Goal: Transaction & Acquisition: Purchase product/service

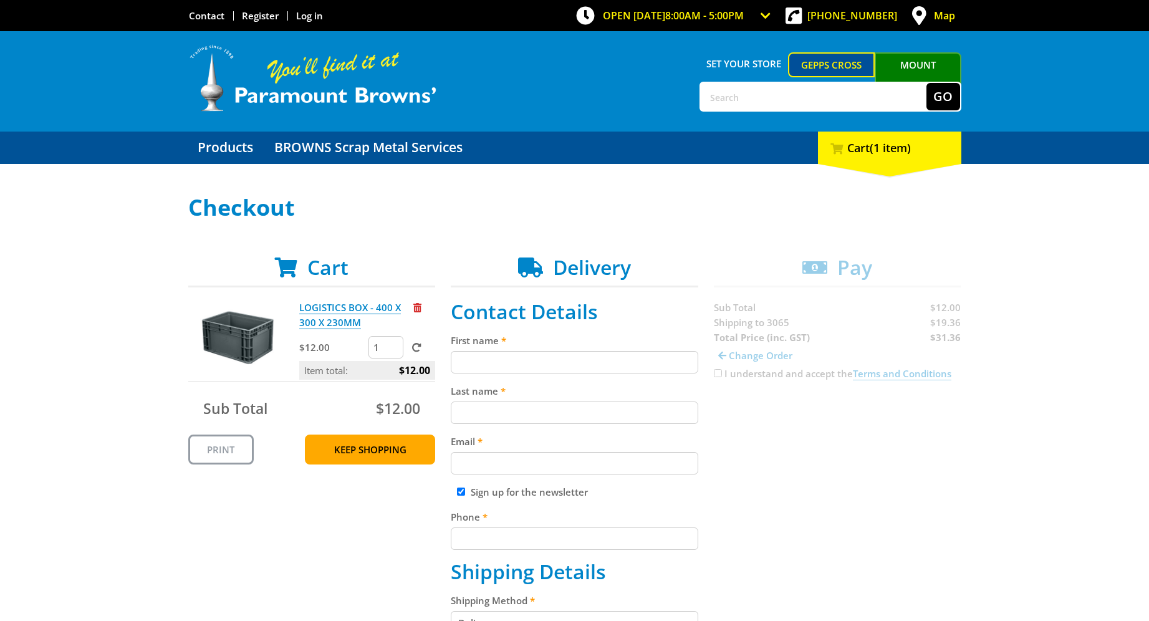
click at [380, 350] on input "1" at bounding box center [386, 347] width 35 height 22
type input "2"
click at [395, 346] on input "2" at bounding box center [386, 347] width 35 height 22
click at [385, 350] on input "2" at bounding box center [386, 347] width 35 height 22
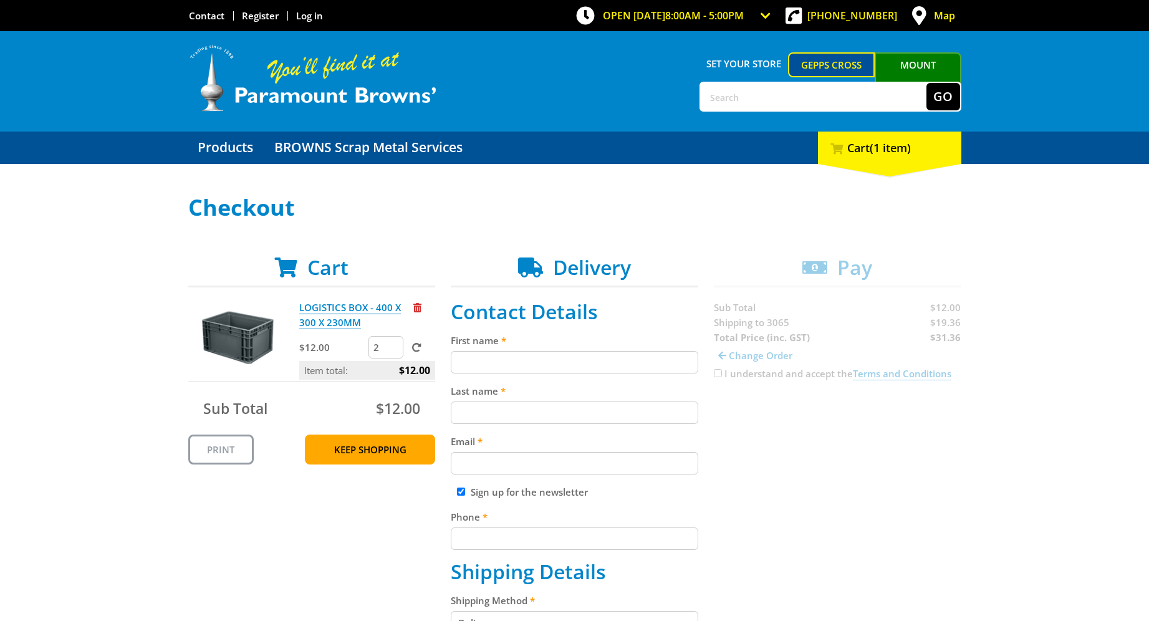
click input "submit" at bounding box center [0, 0] width 0 height 0
drag, startPoint x: 387, startPoint y: 350, endPoint x: 346, endPoint y: 352, distance: 40.6
click at [346, 352] on div "$12.00 2" at bounding box center [367, 348] width 136 height 25
type input "1"
click input "submit" at bounding box center [0, 0] width 0 height 0
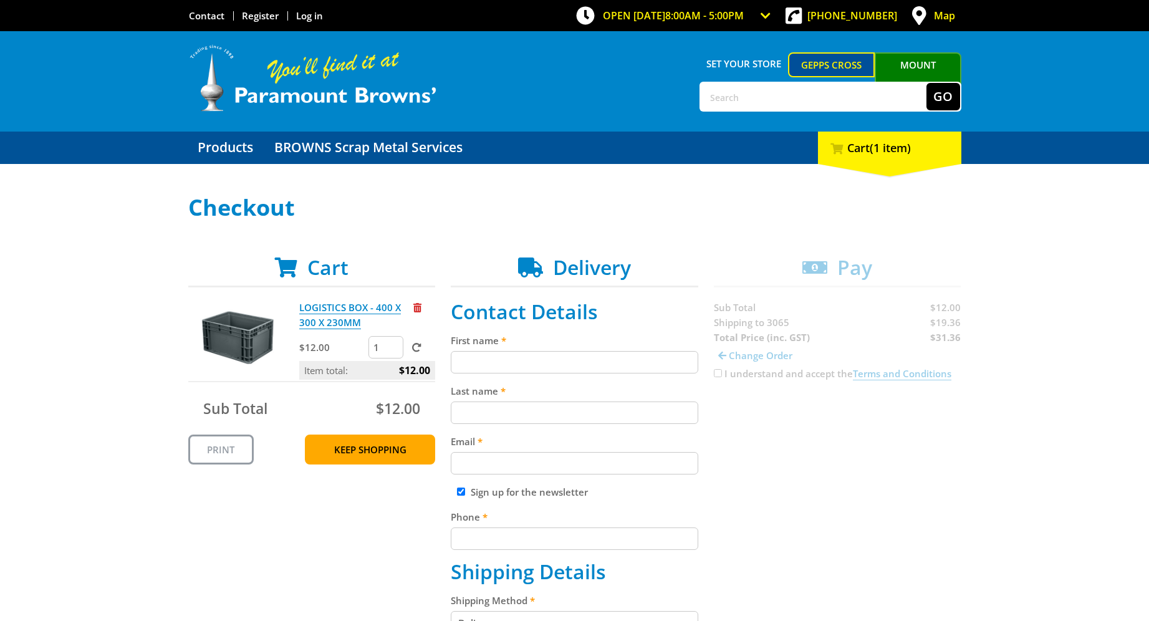
click at [586, 367] on input "First name" at bounding box center [575, 362] width 248 height 22
type input "[PERSON_NAME]"
type input "[PERSON_NAME][EMAIL_ADDRESS][DOMAIN_NAME]"
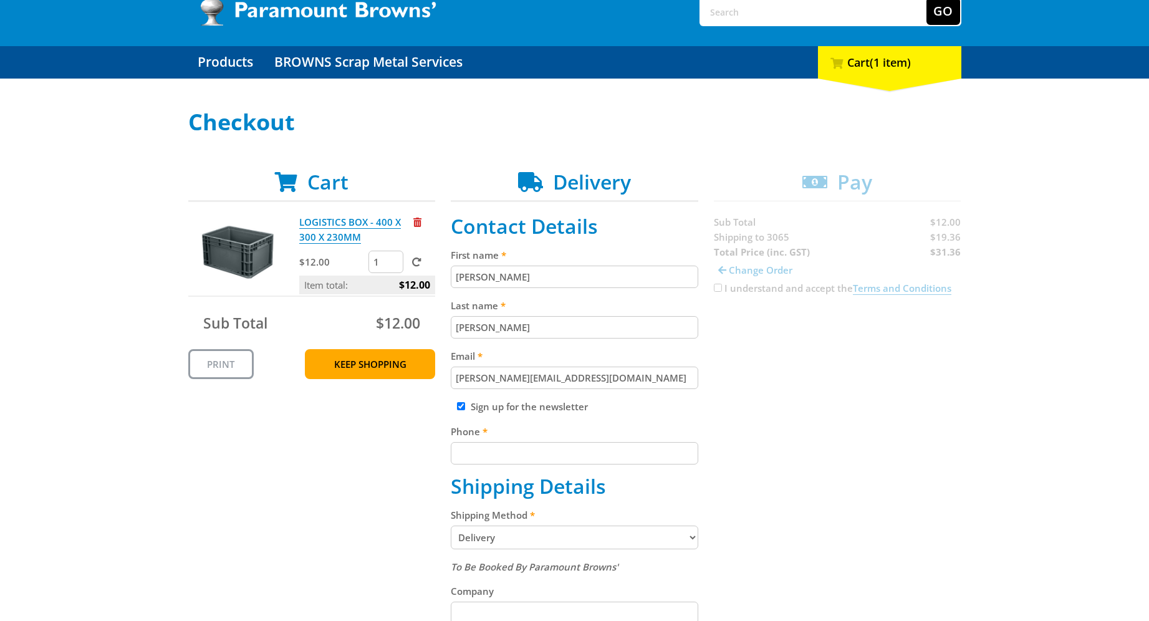
scroll to position [361, 0]
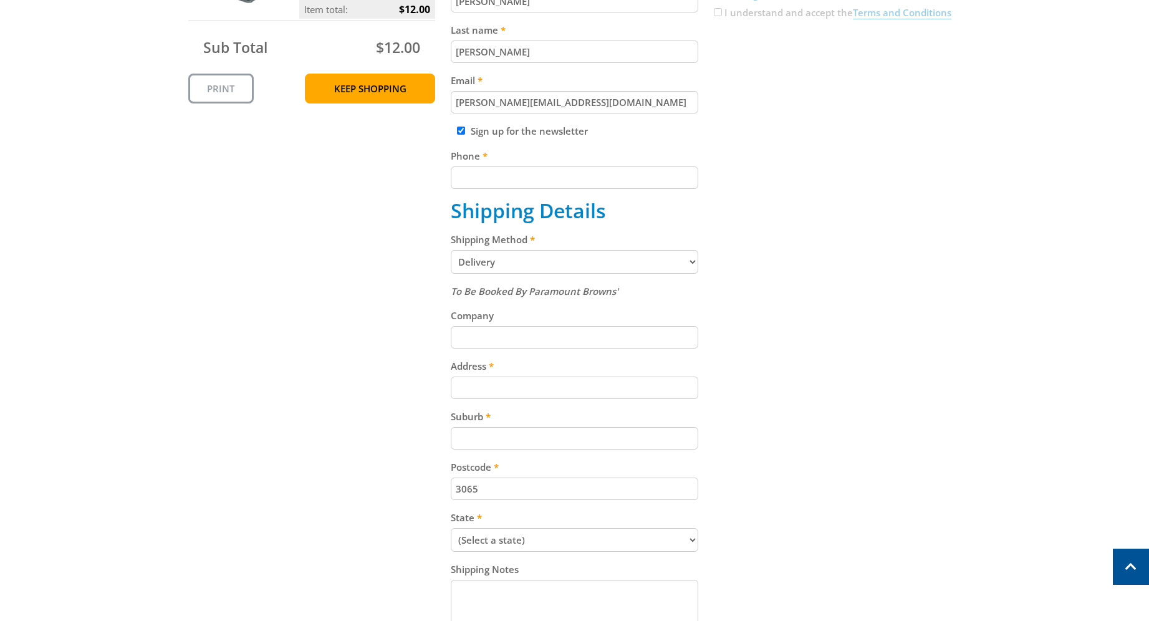
click at [462, 133] on input "Sign up for the newsletter" at bounding box center [461, 131] width 8 height 8
checkbox input "false"
click at [478, 186] on input "Phone" at bounding box center [575, 178] width 248 height 22
type input "0411870494"
type input "Telstra"
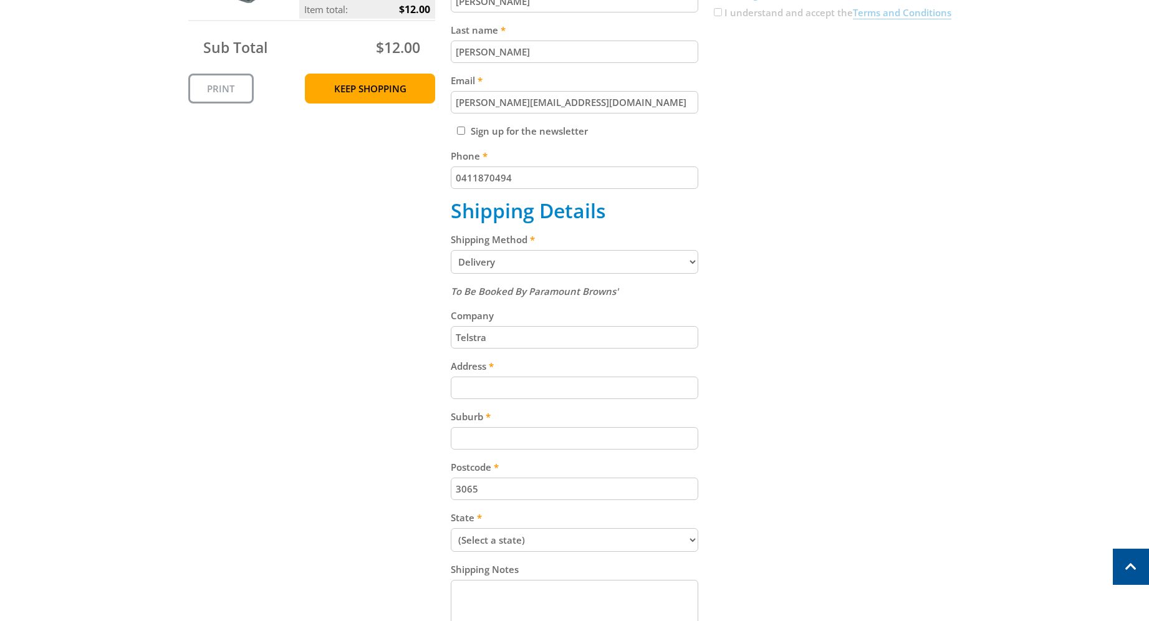
type input "[STREET_ADDRESS]"
type input "Fitzroy"
select select "VIC"
click at [682, 258] on select "Pickup from Gepps Cross Delivery" at bounding box center [575, 262] width 248 height 24
click at [451, 250] on select "Pickup from Gepps Cross Delivery" at bounding box center [575, 262] width 248 height 24
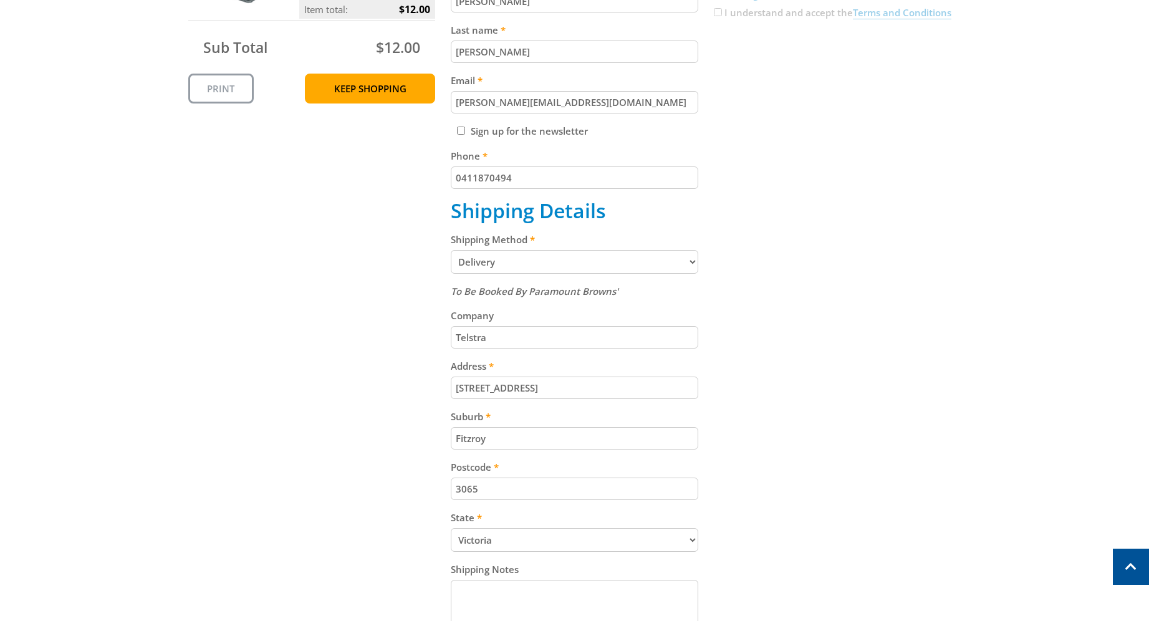
drag, startPoint x: 526, startPoint y: 343, endPoint x: 435, endPoint y: 342, distance: 91.7
click at [435, 342] on div "Cart LOGISTICS BOX - 400 X 300 X 230MM $12.00 1 Item total: $12.00 Sub Total $1…" at bounding box center [574, 294] width 773 height 798
click at [644, 297] on div "To Be Booked By Paramount Browns'" at bounding box center [575, 291] width 248 height 15
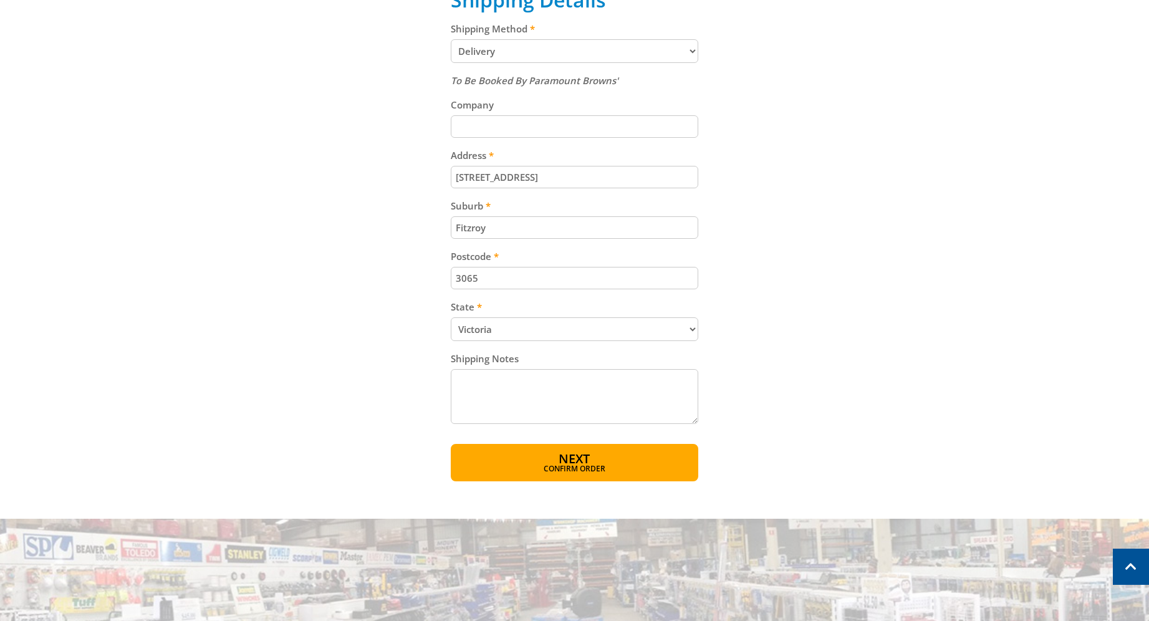
scroll to position [610, 0]
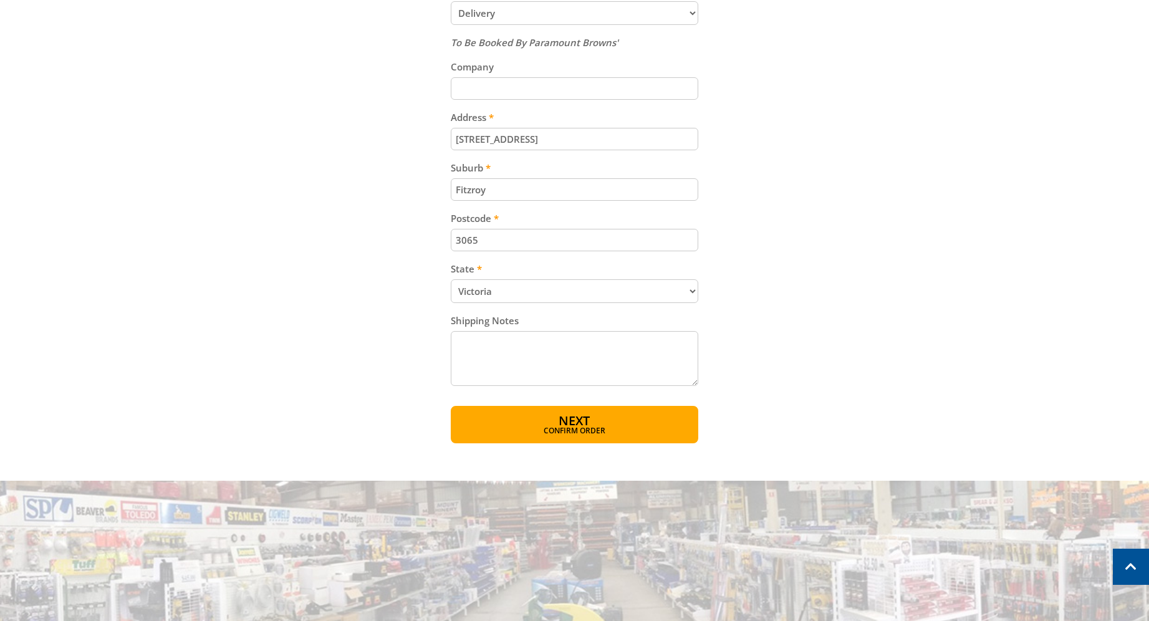
click at [547, 346] on textarea "Shipping Notes" at bounding box center [575, 358] width 248 height 55
type textarea "If no one home please call [PHONE_NUMBER] and the door can be opened remotely. …"
click at [586, 432] on span "Confirm order" at bounding box center [575, 431] width 194 height 7
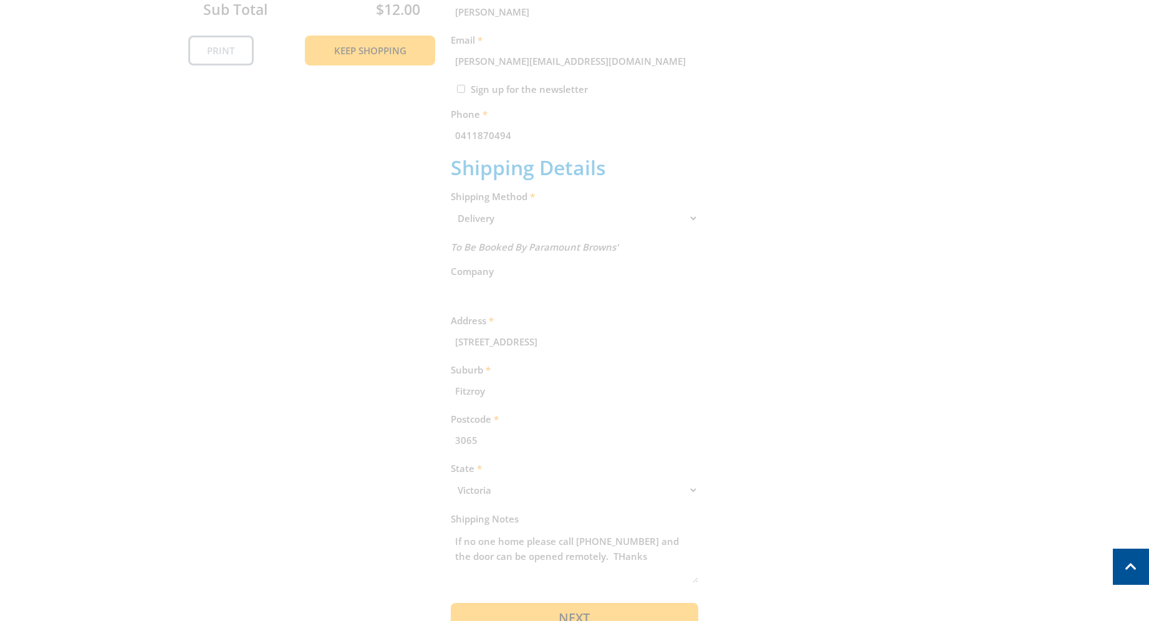
scroll to position [256, 0]
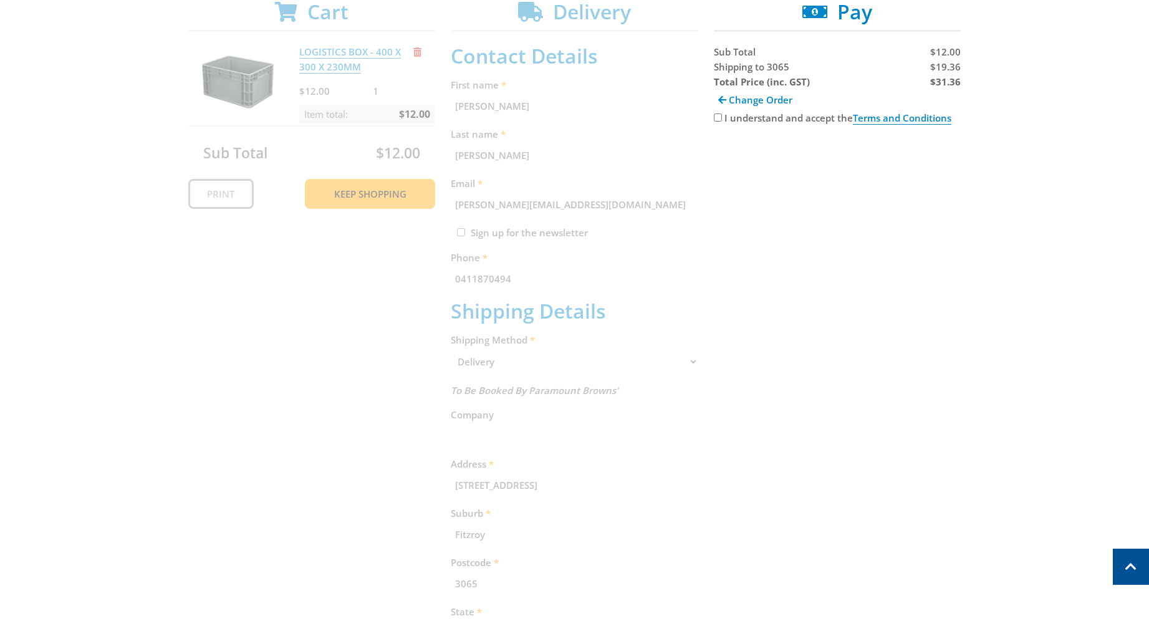
click at [715, 119] on input "I understand and accept the Terms and Conditions" at bounding box center [718, 118] width 8 height 8
checkbox input "true"
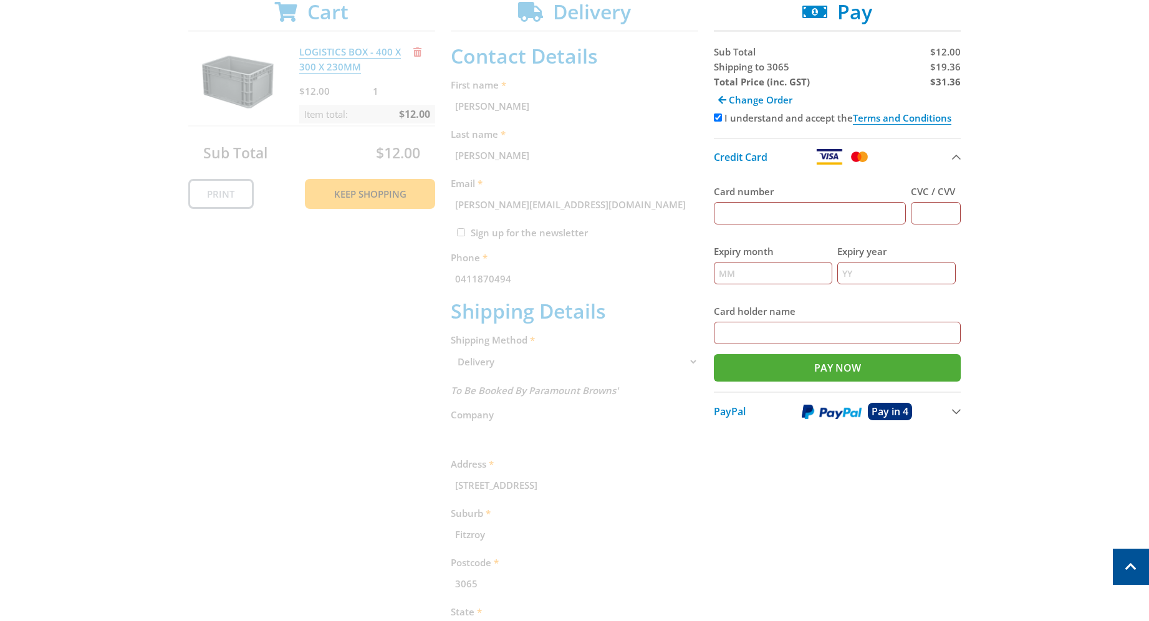
click at [764, 219] on input "Card number" at bounding box center [810, 213] width 193 height 22
type input "[CREDIT_CARD_NUMBER]"
type input "04"
type input "28"
type input "[PERSON_NAME]"
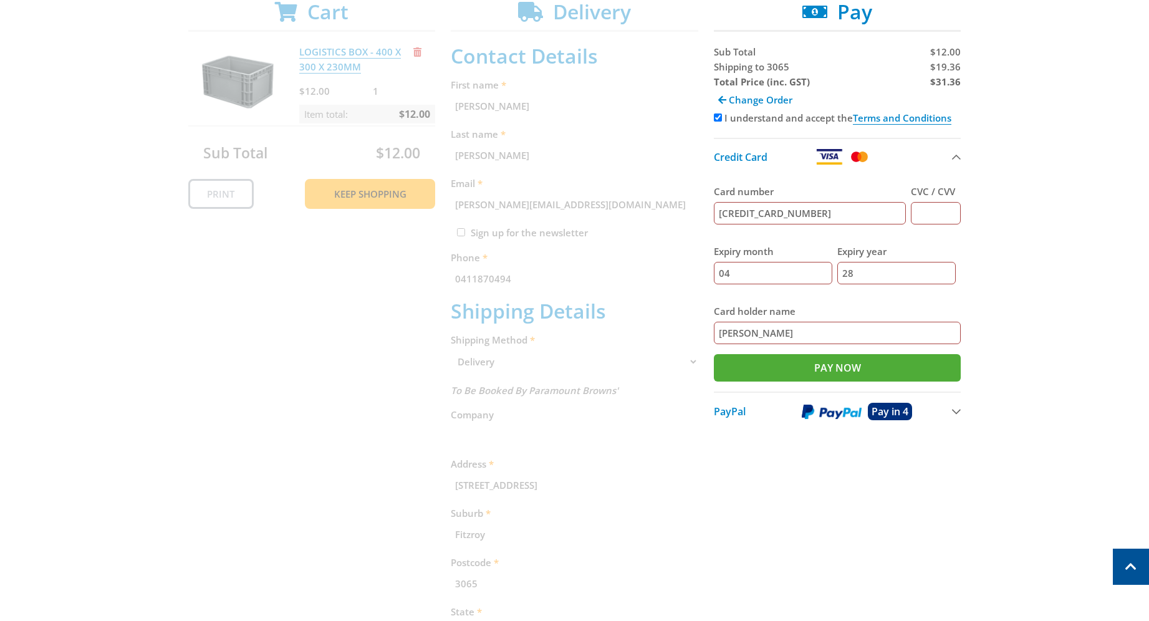
click at [929, 211] on input "CVC / CVV" at bounding box center [936, 213] width 50 height 22
type input "612"
click at [780, 518] on div "Cart LOGISTICS BOX - 400 X 300 X 230MM $12.00 1 Item total: $12.00 Sub Total $1…" at bounding box center [574, 392] width 773 height 784
click at [803, 374] on input "Pay Now" at bounding box center [838, 367] width 248 height 27
type input "Paying..."
